Goal: Task Accomplishment & Management: Manage account settings

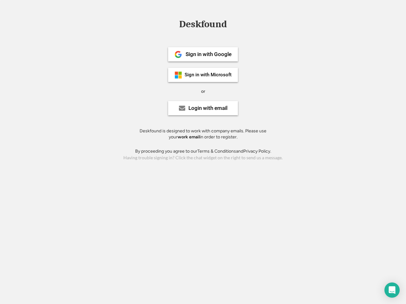
click at [203, 91] on div "or" at bounding box center [203, 91] width 4 height 6
click at [203, 25] on div "Deskfound" at bounding box center [203, 24] width 54 height 10
click at [174, 24] on div "Deskfound" at bounding box center [203, 25] width 406 height 12
click at [203, 25] on div "Deskfound" at bounding box center [203, 24] width 54 height 10
click at [203, 91] on div "or" at bounding box center [203, 91] width 4 height 6
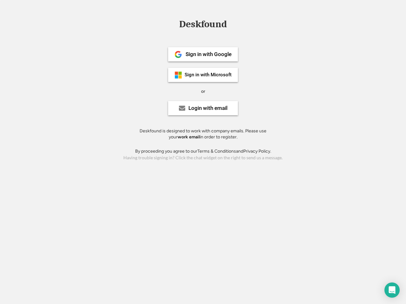
click at [203, 54] on div "Sign in with Google" at bounding box center [208, 54] width 46 height 5
click at [208, 54] on div "Sign in with Google" at bounding box center [208, 54] width 46 height 5
click at [178, 55] on img at bounding box center [178, 55] width 8 height 8
click at [203, 75] on div "Sign in with Microsoft" at bounding box center [207, 75] width 47 height 5
click at [208, 75] on div "Sign in with Microsoft" at bounding box center [207, 75] width 47 height 5
